Goal: Information Seeking & Learning: Check status

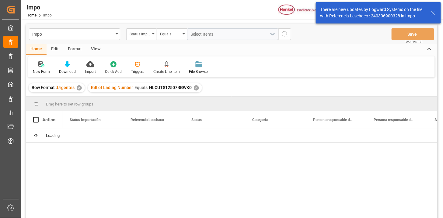
click at [148, 36] on div "Status Importación" at bounding box center [140, 33] width 21 height 7
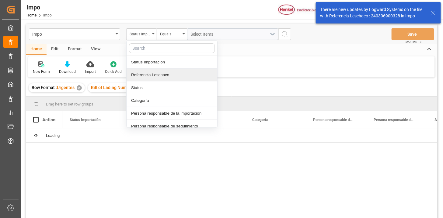
drag, startPoint x: 154, startPoint y: 72, endPoint x: 171, endPoint y: 60, distance: 21.1
click at [155, 71] on div "Referencia Leschaco" at bounding box center [172, 74] width 91 height 13
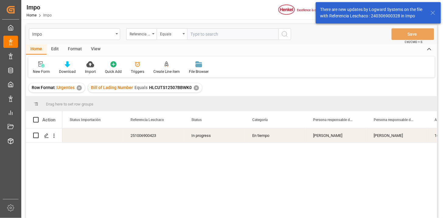
drag, startPoint x: 171, startPoint y: 60, endPoint x: 202, endPoint y: 33, distance: 41.8
click at [202, 33] on input "text" at bounding box center [232, 34] width 91 height 12
type input "250906900301"
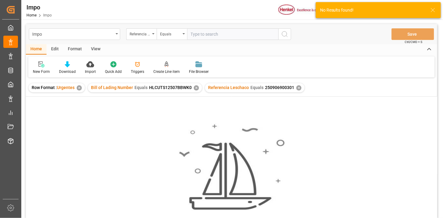
click at [99, 50] on div "View" at bounding box center [95, 49] width 19 height 10
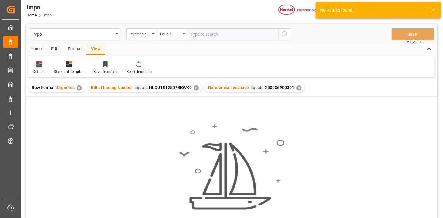
click at [41, 71] on div "Default" at bounding box center [39, 71] width 12 height 5
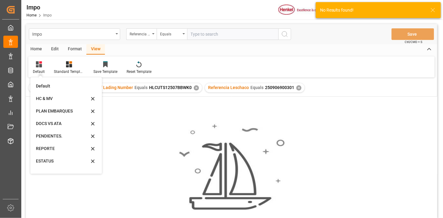
drag, startPoint x: 54, startPoint y: 148, endPoint x: 58, endPoint y: 146, distance: 4.5
click at [54, 148] on div "REPORTE" at bounding box center [62, 148] width 53 height 6
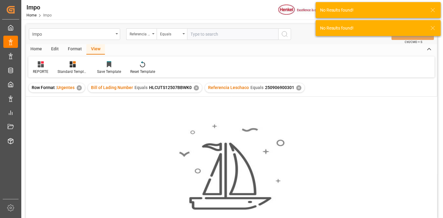
click at [196, 85] on div "✕" at bounding box center [196, 87] width 5 height 5
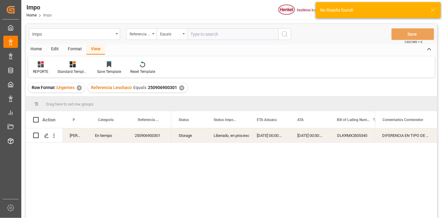
click at [236, 139] on div "Liberado, en proceso entrega" at bounding box center [228, 135] width 29 height 14
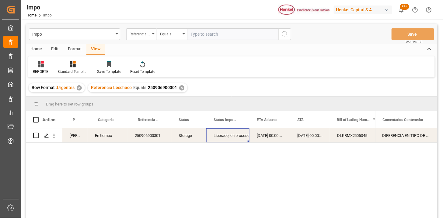
click at [236, 138] on div "Liberado, en proceso entrega" at bounding box center [228, 135] width 29 height 14
click at [234, 140] on button "open menu" at bounding box center [237, 138] width 9 height 9
drag, startPoint x: 229, startPoint y: 139, endPoint x: 232, endPoint y: 138, distance: 3.1
click at [229, 139] on icon "Press SPACE to select this row." at bounding box center [232, 138] width 6 height 6
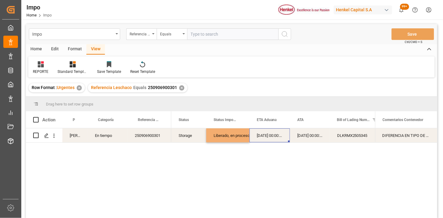
click at [265, 136] on div "[DATE] 00:00:00" at bounding box center [269, 135] width 40 height 14
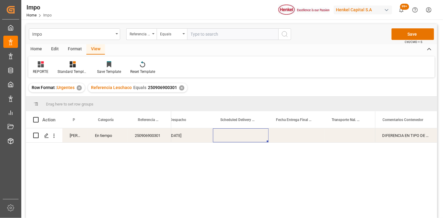
click at [230, 136] on div "Press SPACE to select this row." at bounding box center [241, 135] width 56 height 14
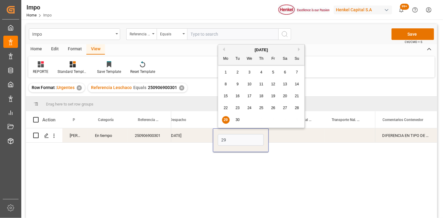
type input "[DATE]"
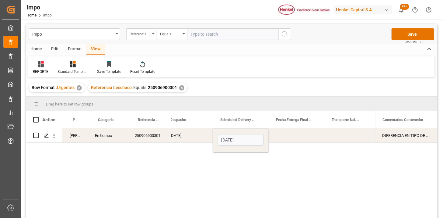
click at [182, 132] on div "[DATE]" at bounding box center [188, 135] width 50 height 14
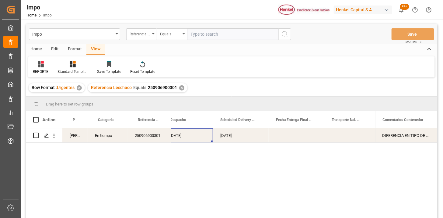
click at [169, 37] on div "Equals" at bounding box center [172, 34] width 30 height 12
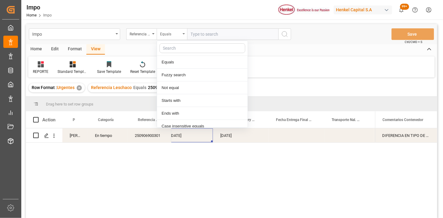
scroll to position [30, 0]
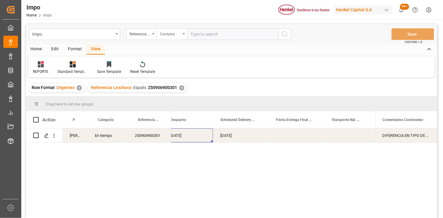
paste input "250906900806 250906900819"
type input "250906900806,250906900819"
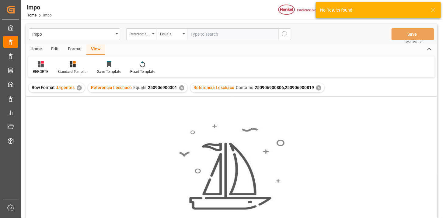
click at [182, 87] on div "✕" at bounding box center [181, 87] width 5 height 5
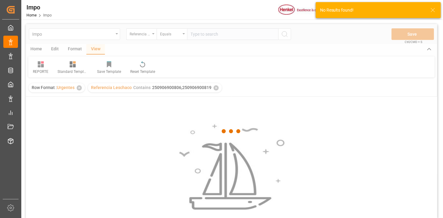
scroll to position [34, 0]
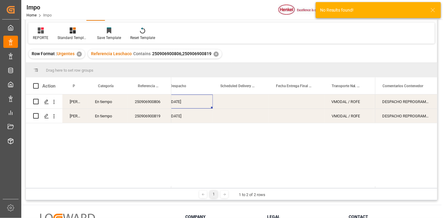
click at [232, 101] on div "Press SPACE to select this row." at bounding box center [241, 101] width 56 height 14
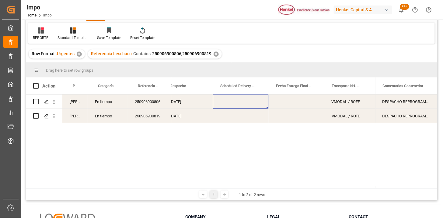
click at [236, 102] on div "Press SPACE to select this row." at bounding box center [241, 101] width 56 height 14
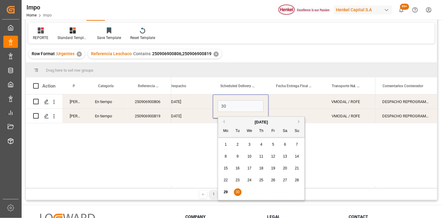
type input "[DATE]"
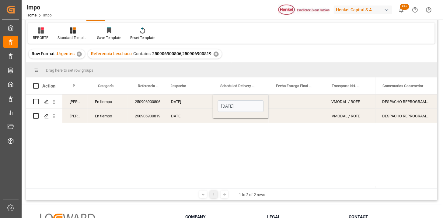
drag, startPoint x: 195, startPoint y: 109, endPoint x: 191, endPoint y: 107, distance: 3.8
click at [192, 108] on div "[DATE] [DATE] VMODAL / ROFE FERROCARRIL Sencillo [DATE] VMODAL / ROFE FERROCARR…" at bounding box center [89, 108] width 1820 height 29
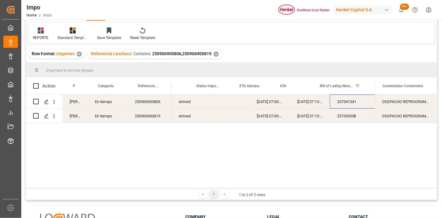
scroll to position [0, 17]
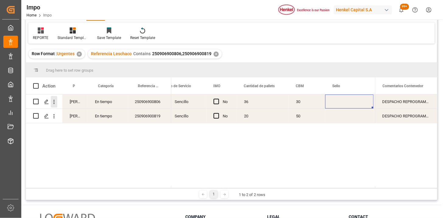
click at [54, 99] on icon "open menu" at bounding box center [54, 102] width 6 height 6
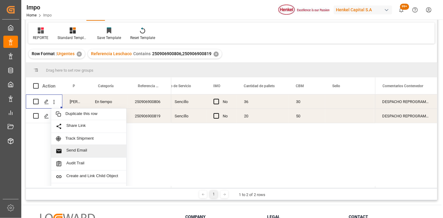
click at [93, 153] on span "Send Email" at bounding box center [93, 151] width 55 height 6
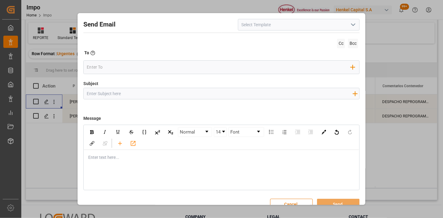
click at [354, 22] on icon "open menu" at bounding box center [353, 24] width 7 height 7
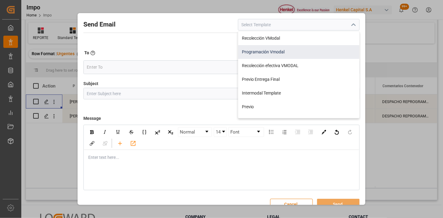
click at [308, 49] on div "Programación Vmodal" at bounding box center [298, 52] width 121 height 14
type input "Programación Vmodal"
type input "PROGRAMACIÓN CARGA {{scheduledDeliveryDate}} || OC {{customerpoDerived}} || {{f…"
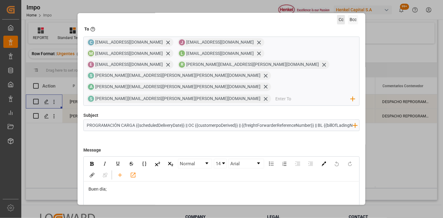
click at [337, 21] on span "Cc" at bounding box center [341, 19] width 8 height 9
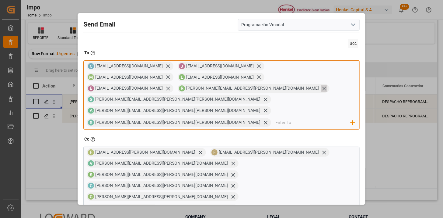
click at [321, 85] on icon at bounding box center [324, 88] width 6 height 6
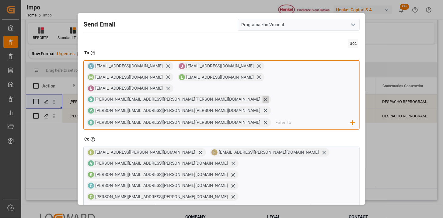
click at [263, 96] on icon at bounding box center [266, 99] width 6 height 6
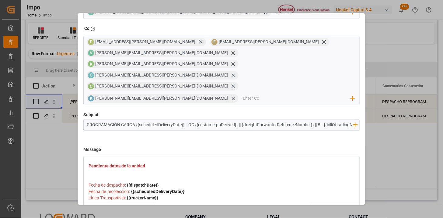
drag, startPoint x: 323, startPoint y: 189, endPoint x: 321, endPoint y: 192, distance: 3.7
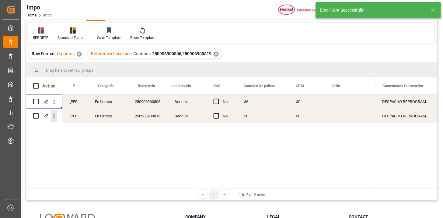
click at [54, 115] on icon "open menu" at bounding box center [54, 116] width 6 height 6
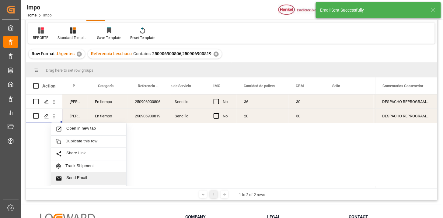
drag, startPoint x: 84, startPoint y: 173, endPoint x: 93, endPoint y: 177, distance: 9.5
click at [84, 173] on div "Send Email" at bounding box center [88, 178] width 75 height 13
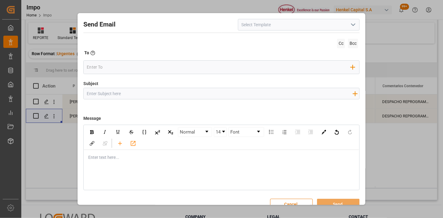
click at [354, 28] on icon "open menu" at bounding box center [353, 24] width 7 height 7
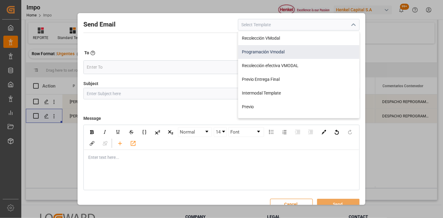
click at [297, 48] on div "Programación Vmodal" at bounding box center [298, 52] width 121 height 14
type input "Programación Vmodal"
type input "PROGRAMACIÓN CARGA {{scheduledDeliveryDate}} || OC {{customerpoDerived}} || {{f…"
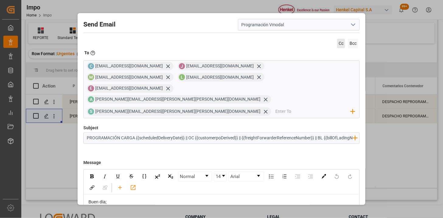
click at [337, 43] on span "Cc" at bounding box center [341, 43] width 8 height 9
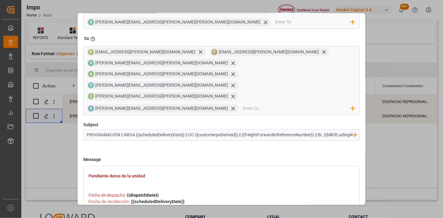
scroll to position [99, 0]
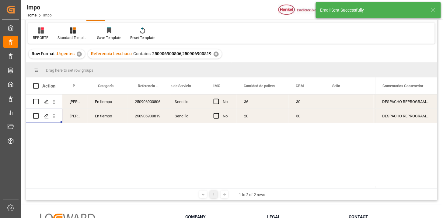
click at [128, 116] on div "250906900819" at bounding box center [149, 116] width 44 height 14
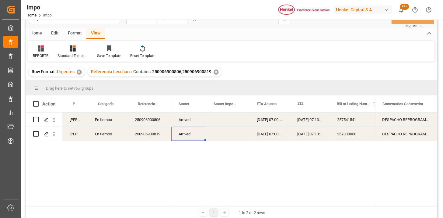
scroll to position [0, 0]
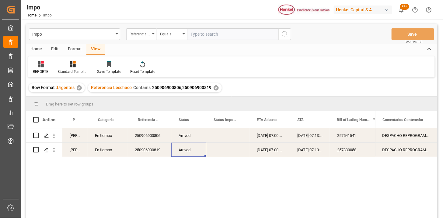
click at [207, 33] on input "text" at bounding box center [232, 34] width 91 height 12
paste input "250806900794"
type input "250806900794"
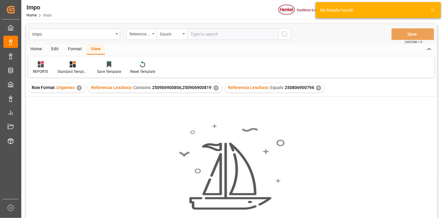
click at [216, 89] on div "✕" at bounding box center [216, 87] width 5 height 5
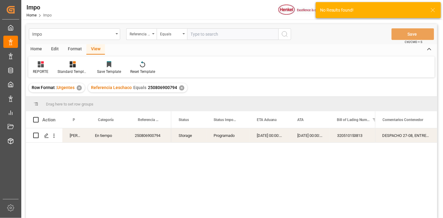
click at [301, 137] on div "[DATE] 00:00:00" at bounding box center [310, 135] width 40 height 14
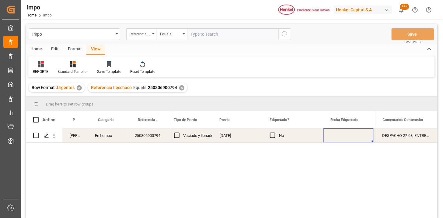
scroll to position [0, 781]
click at [242, 134] on div "[DATE]" at bounding box center [241, 135] width 56 height 14
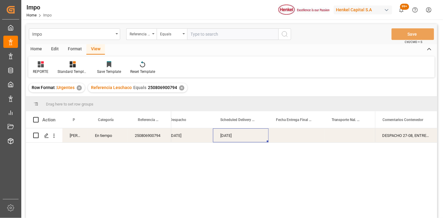
click at [242, 134] on div "[DATE]" at bounding box center [241, 135] width 56 height 14
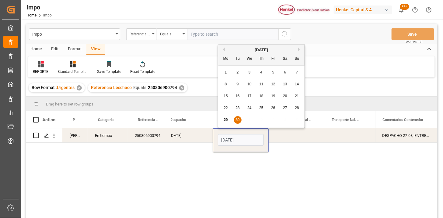
click at [242, 134] on input "[DATE]" at bounding box center [241, 140] width 46 height 12
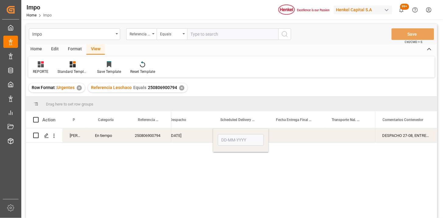
click at [275, 138] on div "Press SPACE to select this row." at bounding box center [297, 135] width 56 height 14
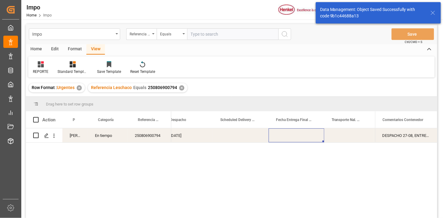
click at [233, 137] on div "Press SPACE to select this row." at bounding box center [241, 135] width 56 height 14
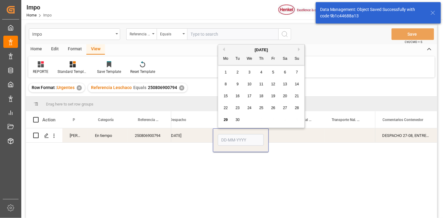
click at [233, 137] on input "Press SPACE to select this row." at bounding box center [241, 140] width 46 height 12
type input "[DATE]"
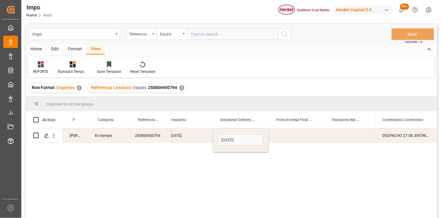
click at [337, 132] on div "Press SPACE to select this row." at bounding box center [348, 135] width 49 height 14
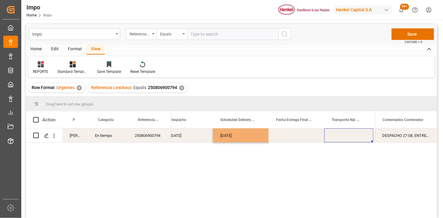
click at [344, 136] on div "Press SPACE to select this row." at bounding box center [348, 135] width 49 height 14
click at [344, 136] on input "Press SPACE to select this row." at bounding box center [348, 139] width 39 height 12
type input "CORPOR"
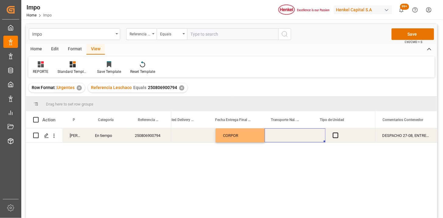
scroll to position [0, 1101]
click at [288, 136] on div "Press SPACE to select this row." at bounding box center [295, 135] width 61 height 14
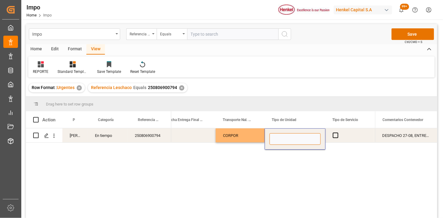
click at [288, 136] on input "Press SPACE to select this row." at bounding box center [295, 139] width 51 height 12
type input "CAJA SECA"
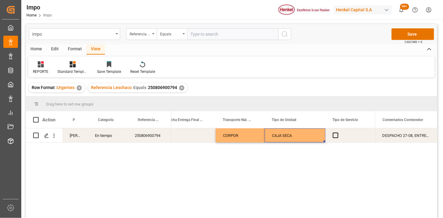
click at [332, 134] on div "Press SPACE to select this row." at bounding box center [350, 135] width 48 height 14
click at [334, 134] on span "Press SPACE to select this row." at bounding box center [335, 134] width 5 height 5
click at [337, 132] on input "Press SPACE to select this row." at bounding box center [337, 132] width 0 height 0
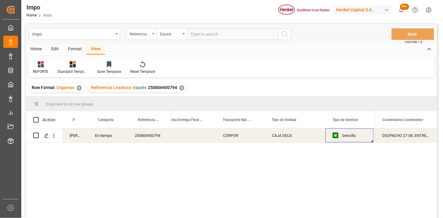
click at [159, 141] on div "250806900794" at bounding box center [149, 135] width 44 height 14
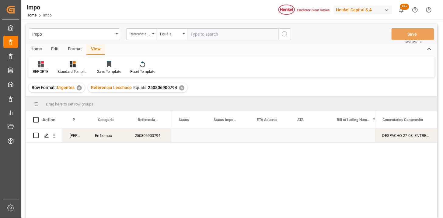
scroll to position [0, 0]
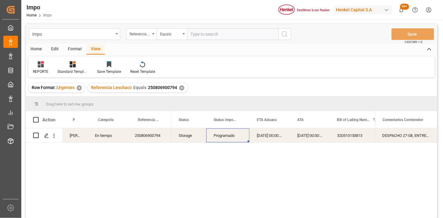
click at [221, 35] on input "text" at bounding box center [232, 34] width 91 height 12
paste input "251015080007"
type input "251015080007"
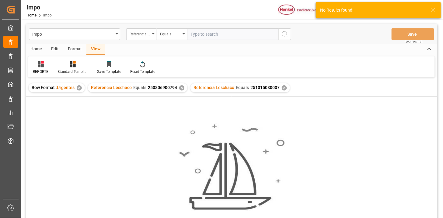
click at [180, 88] on div "✕" at bounding box center [181, 87] width 5 height 5
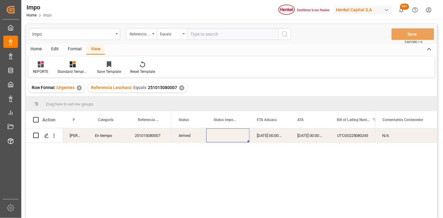
click at [240, 133] on div "Press SPACE to select this row." at bounding box center [227, 135] width 43 height 14
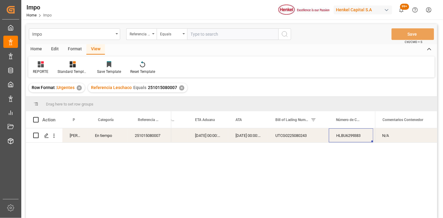
scroll to position [0, 116]
drag, startPoint x: 205, startPoint y: 31, endPoint x: 229, endPoint y: 31, distance: 24.3
click at [206, 31] on input "text" at bounding box center [232, 34] width 91 height 12
paste input "251015080044"
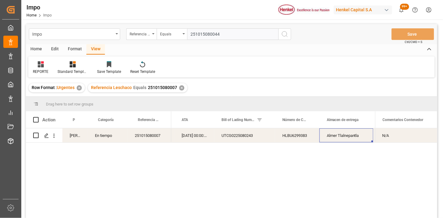
type input "251015080044"
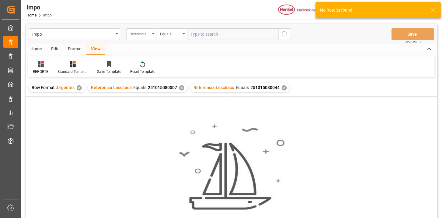
click at [181, 88] on div "✕" at bounding box center [181, 87] width 5 height 5
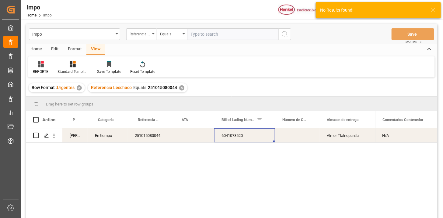
drag, startPoint x: 237, startPoint y: 139, endPoint x: 230, endPoint y: 138, distance: 7.0
click at [232, 139] on div "6041073520" at bounding box center [244, 135] width 61 height 14
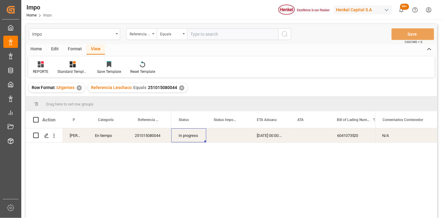
click at [202, 38] on input "text" at bounding box center [232, 34] width 91 height 12
paste input "251006900373"
type input "251006900373"
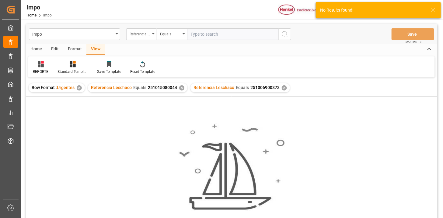
click at [180, 88] on div "✕" at bounding box center [181, 87] width 5 height 5
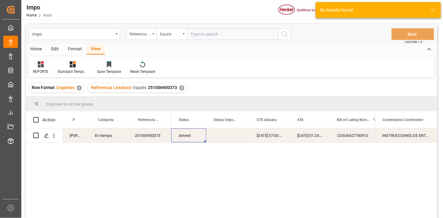
scroll to position [34, 0]
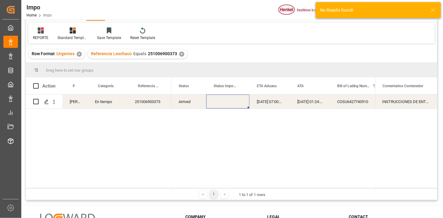
click at [221, 107] on div "Press SPACE to select this row." at bounding box center [227, 101] width 43 height 14
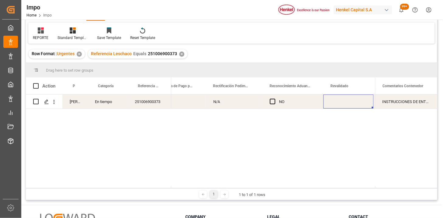
scroll to position [0, 559]
click at [297, 102] on div "Press SPACE to select this row." at bounding box center [303, 101] width 50 height 14
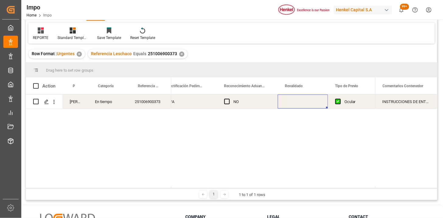
click at [297, 102] on div "Press SPACE to select this row." at bounding box center [303, 101] width 50 height 14
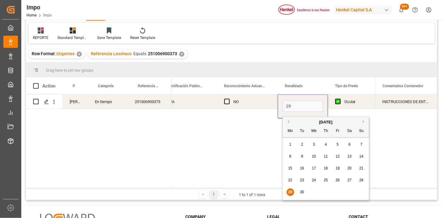
type input "[DATE]"
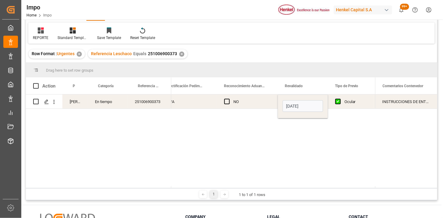
click at [255, 103] on div "NO" at bounding box center [251, 102] width 37 height 14
click at [182, 52] on div "✕" at bounding box center [181, 53] width 5 height 5
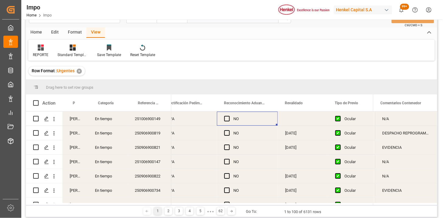
scroll to position [34, 0]
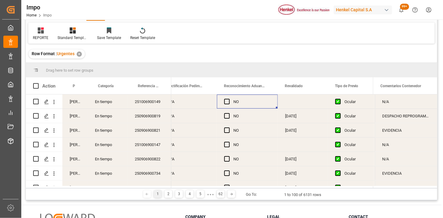
click at [72, 105] on div "[PERSON_NAME]" at bounding box center [74, 101] width 25 height 14
click at [79, 86] on span at bounding box center [77, 85] width 5 height 5
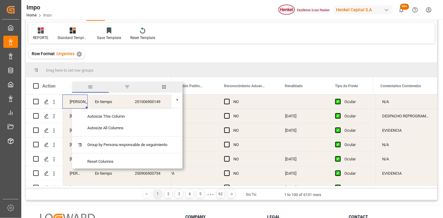
click at [124, 84] on span "filter" at bounding box center [127, 87] width 37 height 11
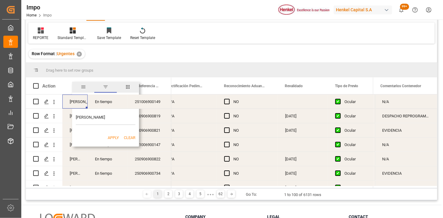
type input "[PERSON_NAME]"
click at [111, 139] on button "Apply" at bounding box center [113, 137] width 11 height 6
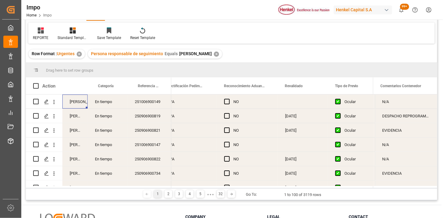
click at [154, 105] on div "251006900149" at bounding box center [149, 101] width 44 height 14
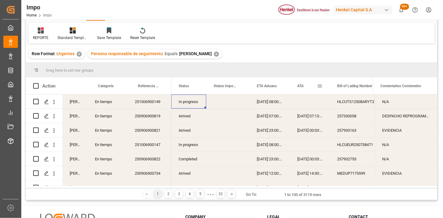
click at [302, 84] on span "ATA" at bounding box center [300, 86] width 6 height 4
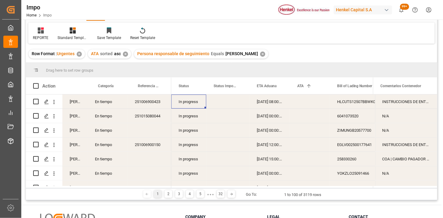
click at [105, 103] on div "En tiempo" at bounding box center [108, 101] width 40 height 14
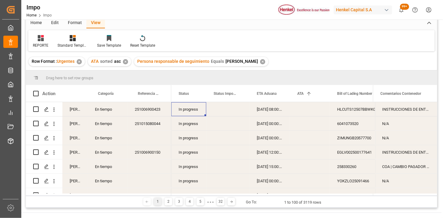
scroll to position [34, 0]
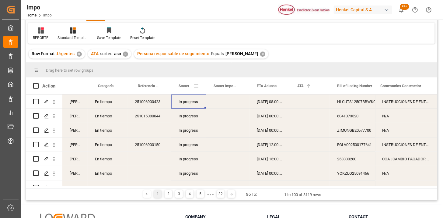
click at [197, 85] on span at bounding box center [195, 85] width 5 height 5
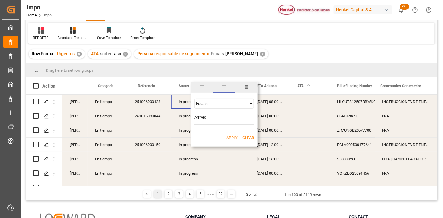
type input "Arrived"
click at [238, 134] on div "Apply Clear" at bounding box center [224, 138] width 67 height 16
click at [233, 137] on button "Apply" at bounding box center [231, 137] width 11 height 6
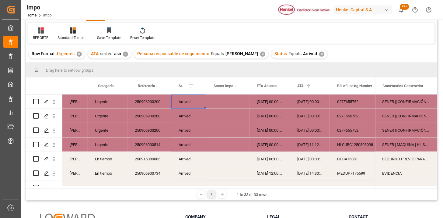
scroll to position [68, 0]
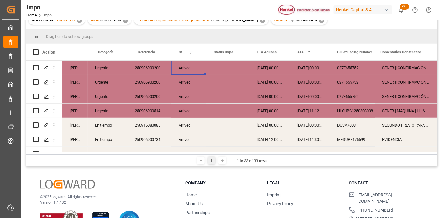
click at [153, 61] on div "250906900200" at bounding box center [149, 68] width 44 height 14
